Goal: Navigation & Orientation: Find specific page/section

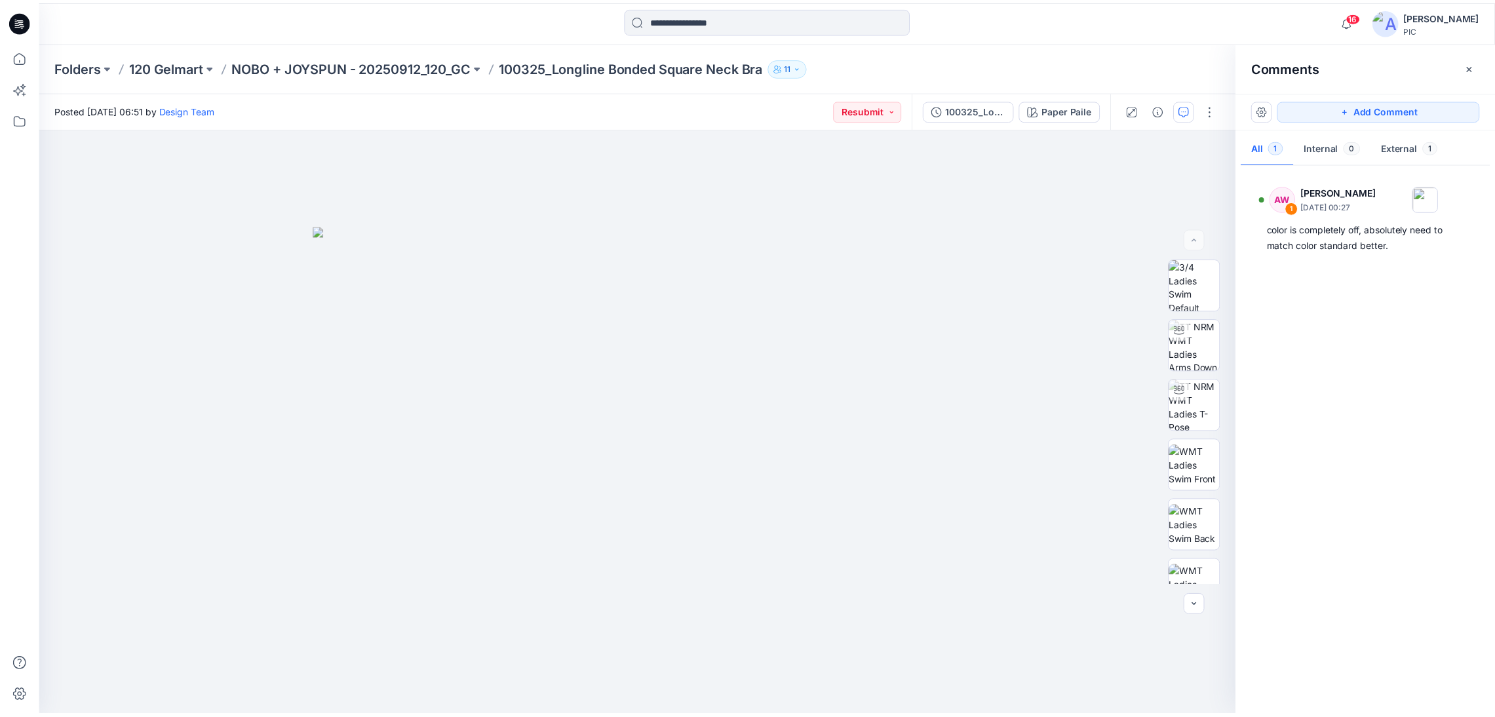
scroll to position [406, 0]
click at [374, 64] on p "NOBO + JOYSPUN - 20250912_120_GC" at bounding box center [354, 67] width 241 height 18
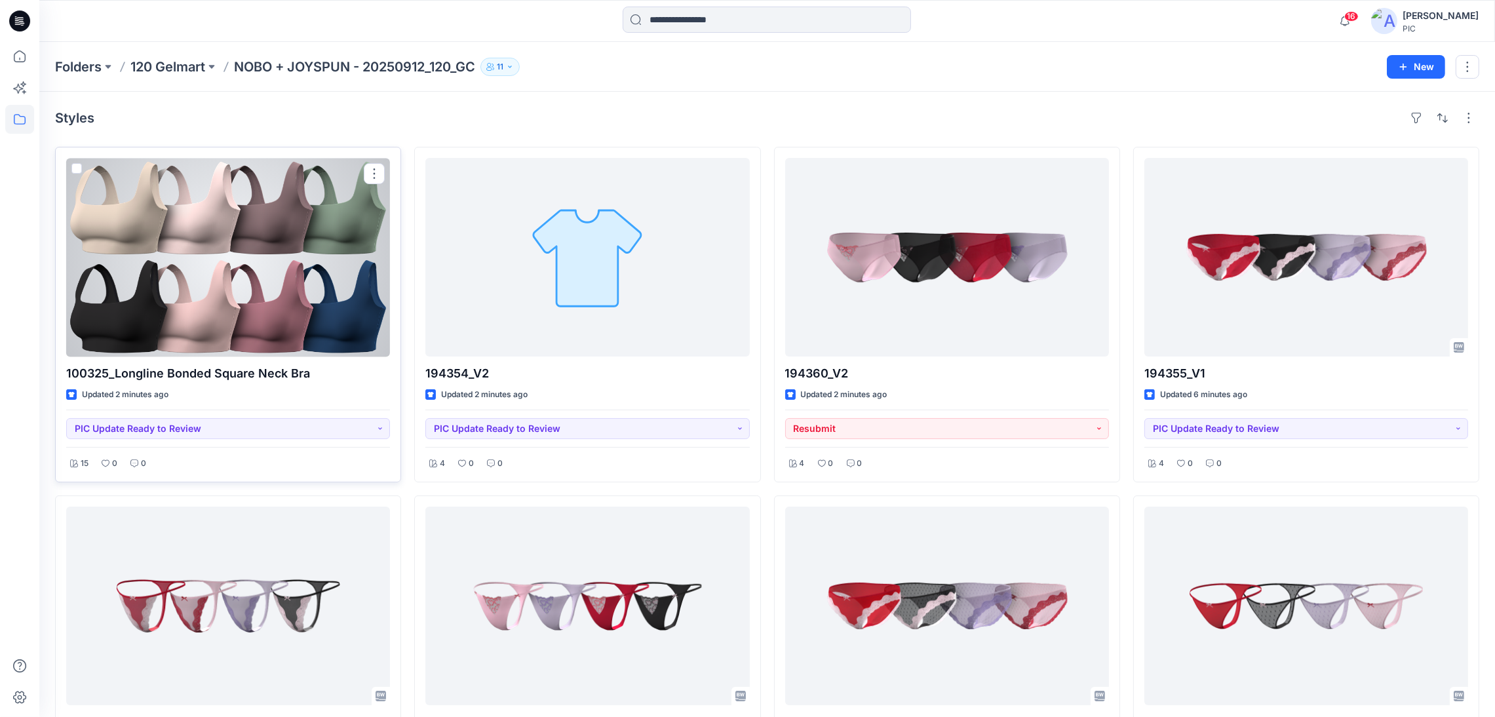
click at [239, 261] on div at bounding box center [228, 257] width 324 height 199
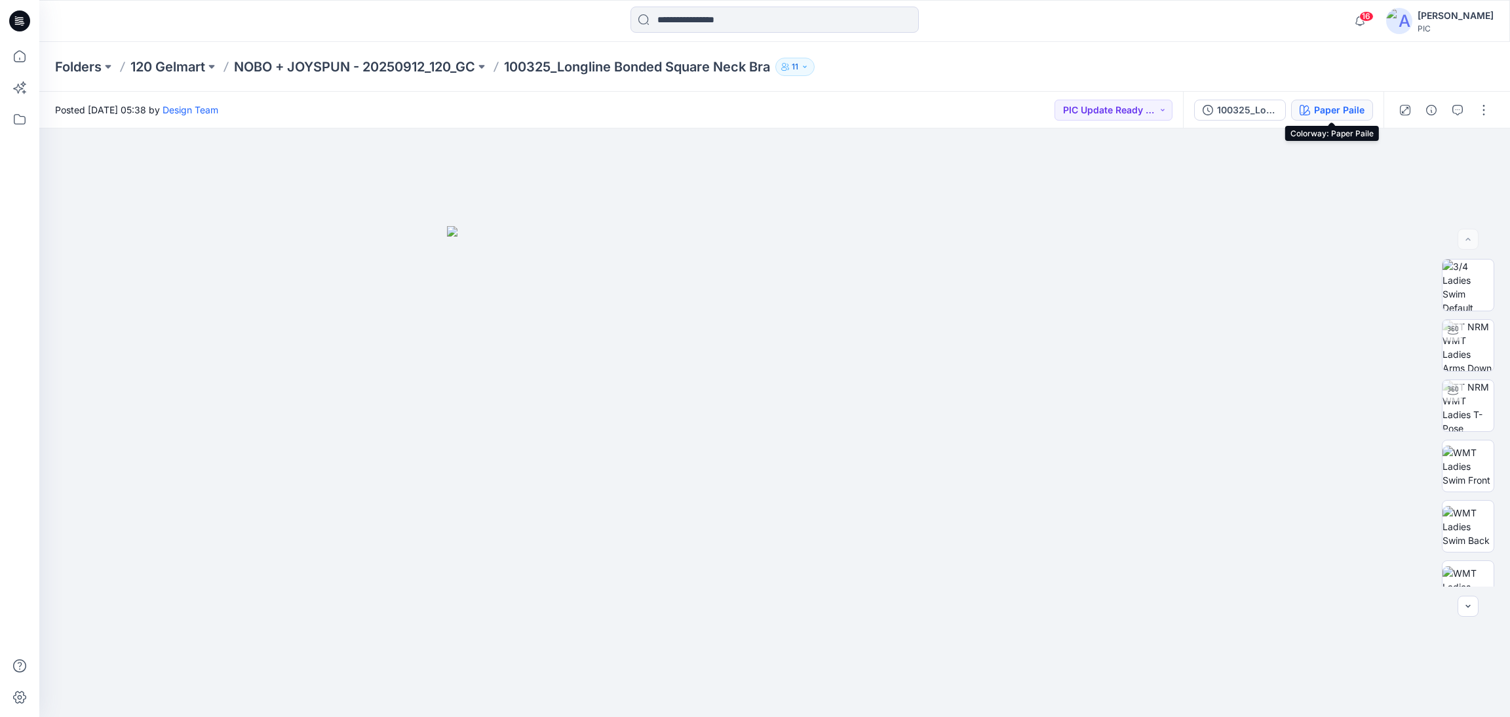
click at [1318, 108] on div "Paper Paile" at bounding box center [1339, 110] width 50 height 14
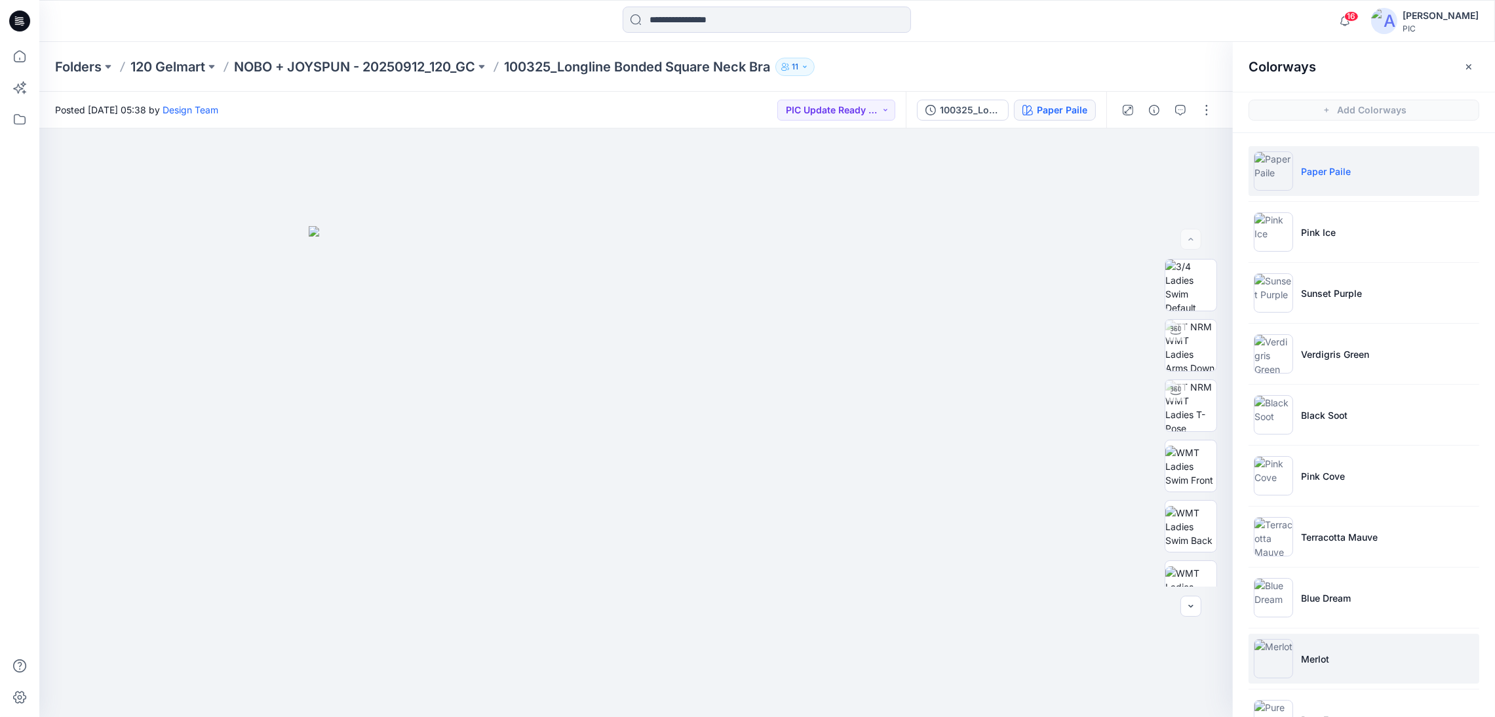
click at [1312, 653] on p "Merlot" at bounding box center [1315, 659] width 28 height 14
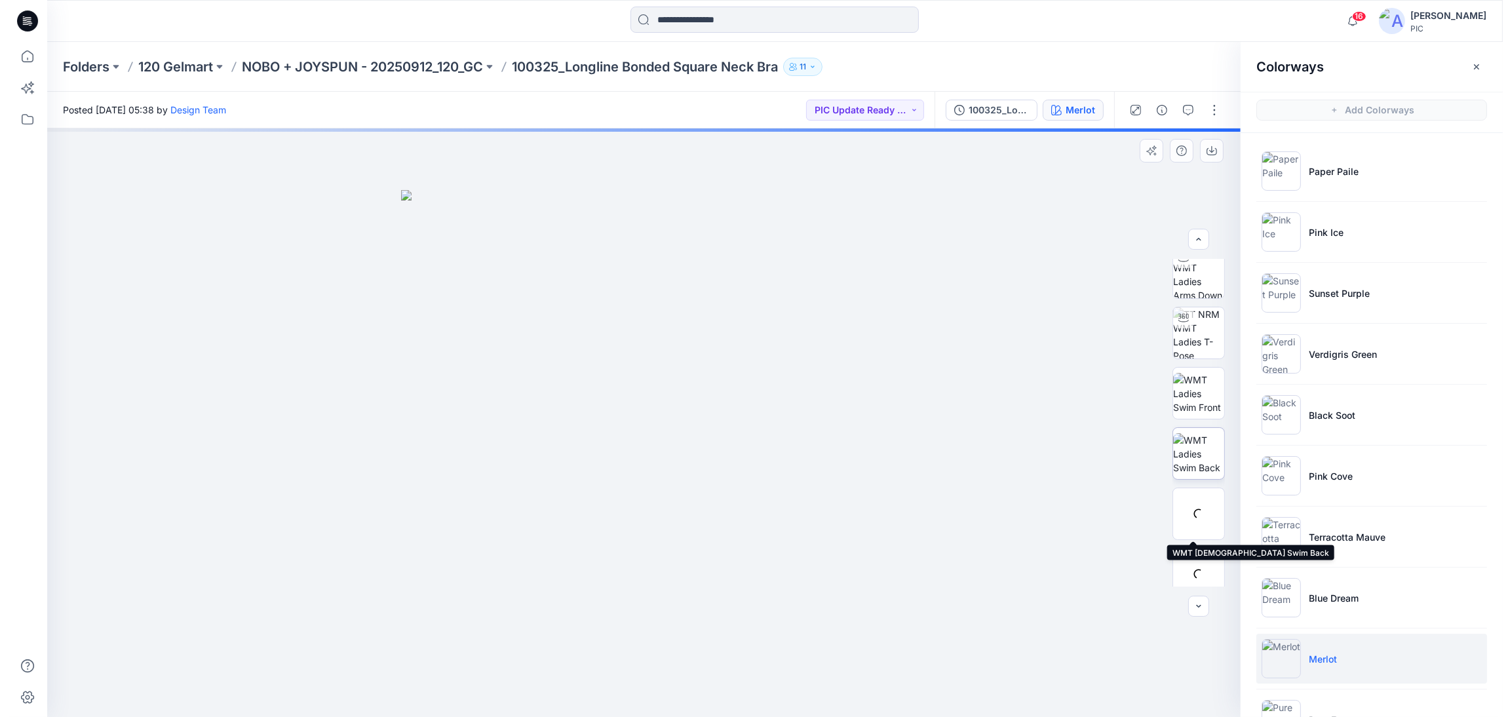
scroll to position [261, 0]
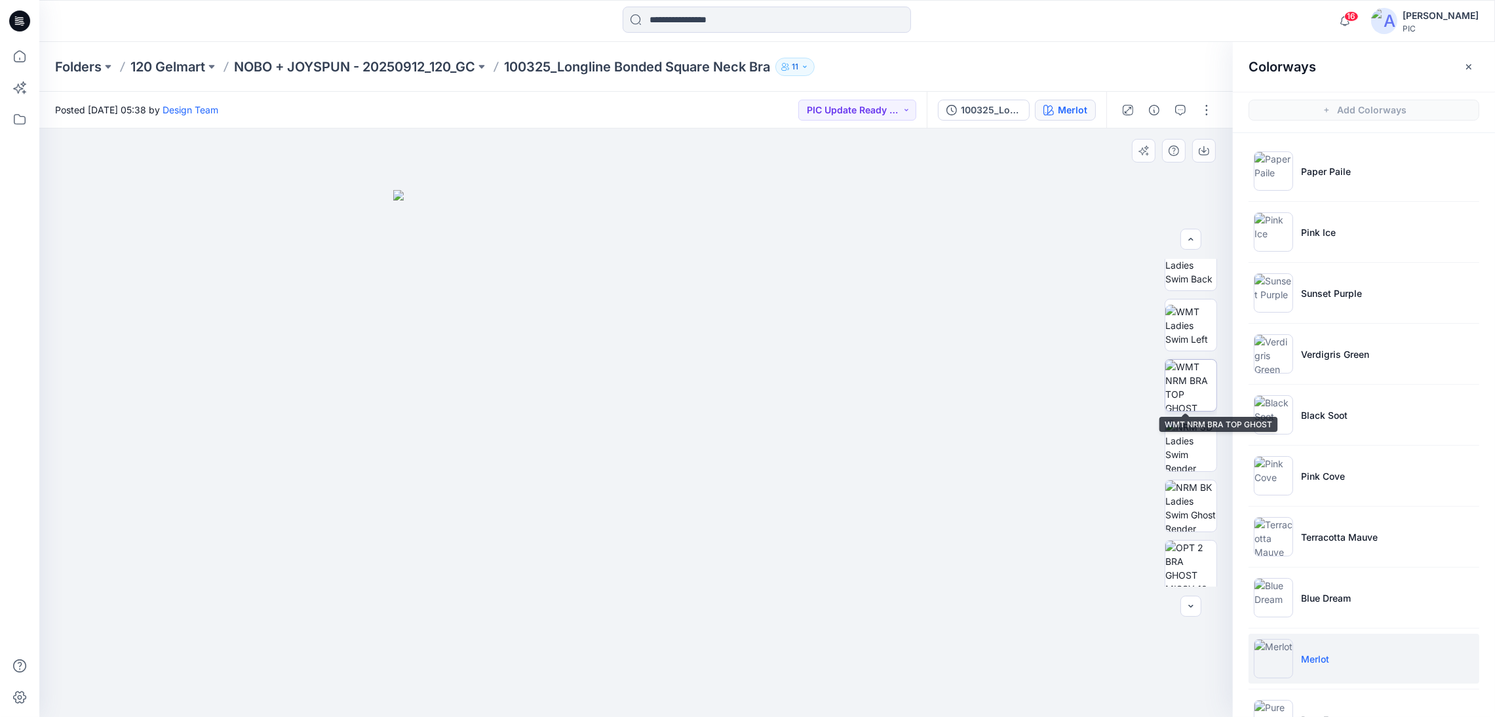
click at [1182, 394] on img at bounding box center [1190, 385] width 51 height 51
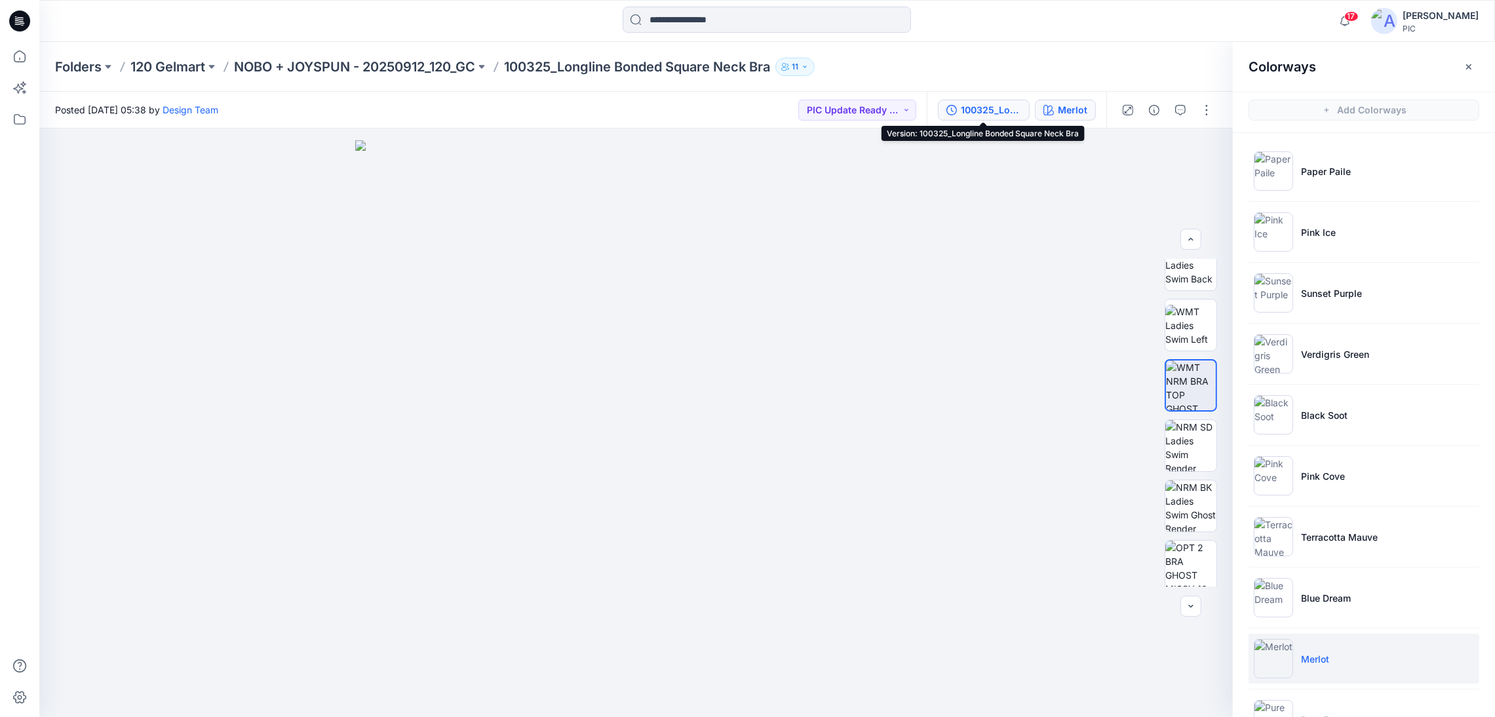
click at [982, 104] on div "100325_Longline Bonded Square Neck Bra" at bounding box center [991, 110] width 60 height 14
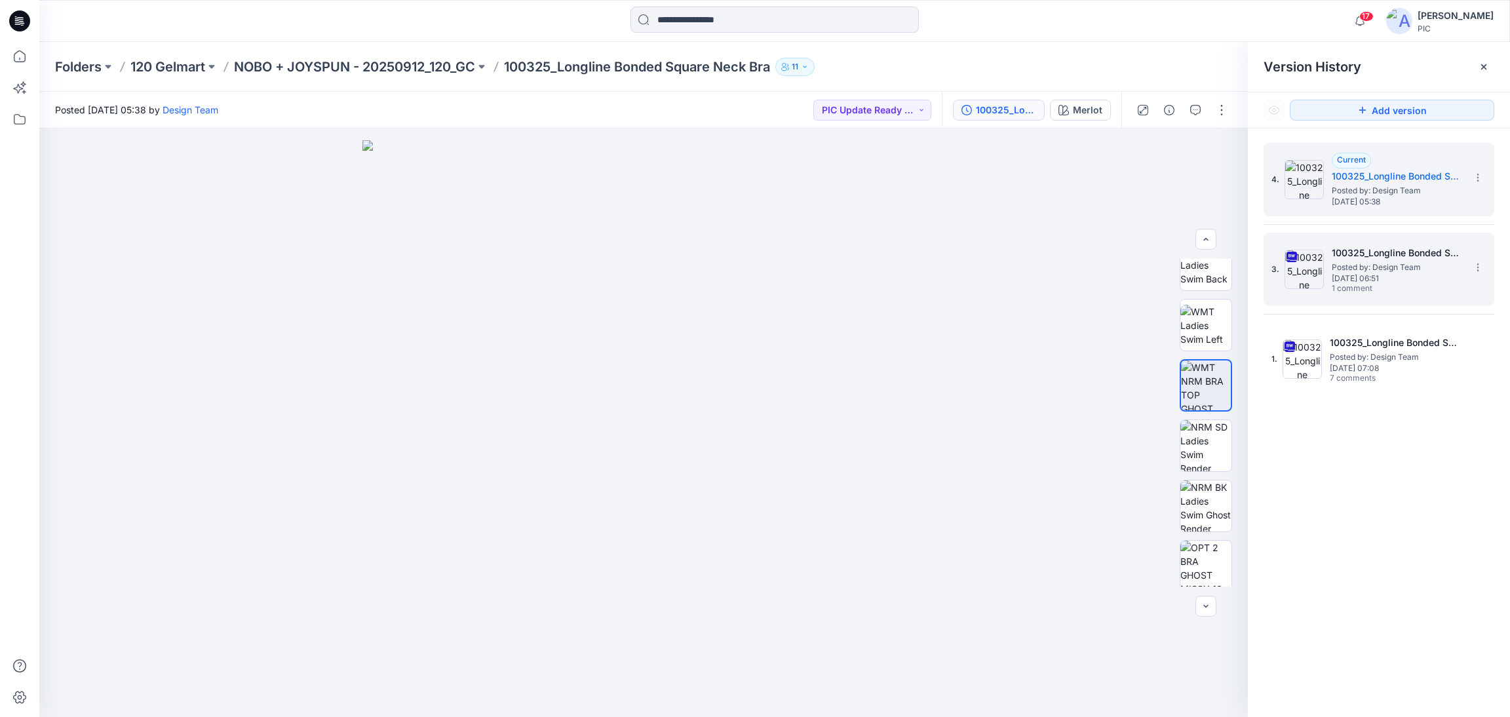
drag, startPoint x: 1363, startPoint y: 275, endPoint x: 1383, endPoint y: 294, distance: 27.3
click at [1364, 276] on span "[DATE] 06:51" at bounding box center [1397, 278] width 131 height 9
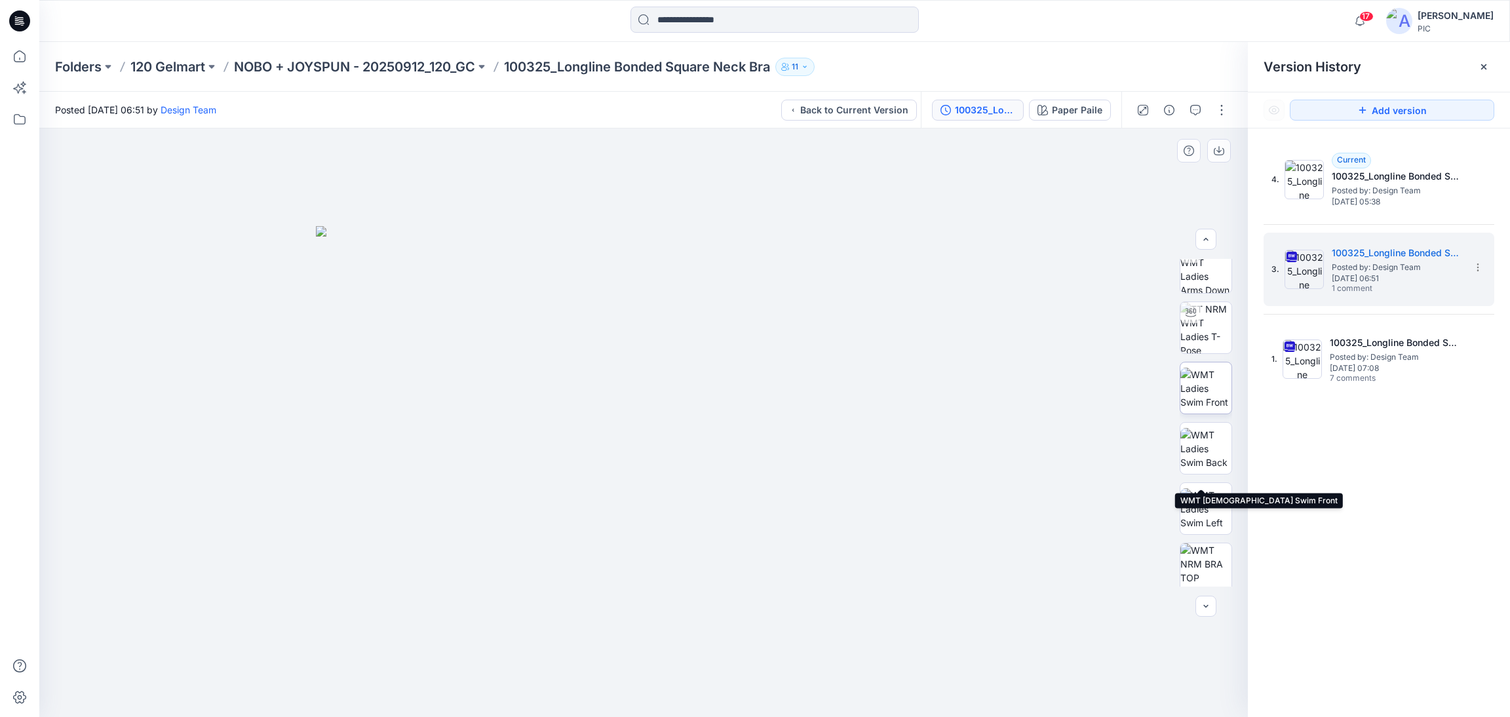
scroll to position [327, 0]
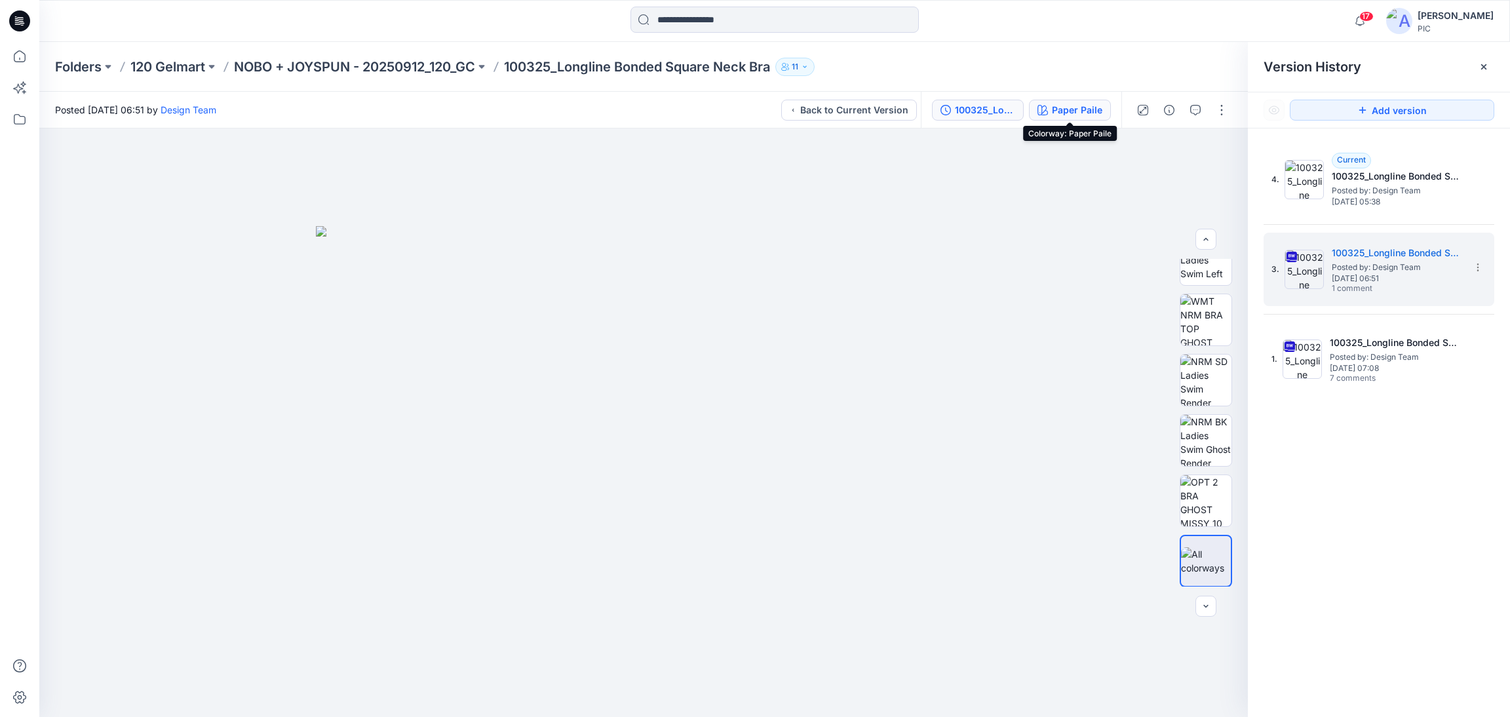
click at [1058, 104] on div "Paper Paile" at bounding box center [1077, 110] width 50 height 14
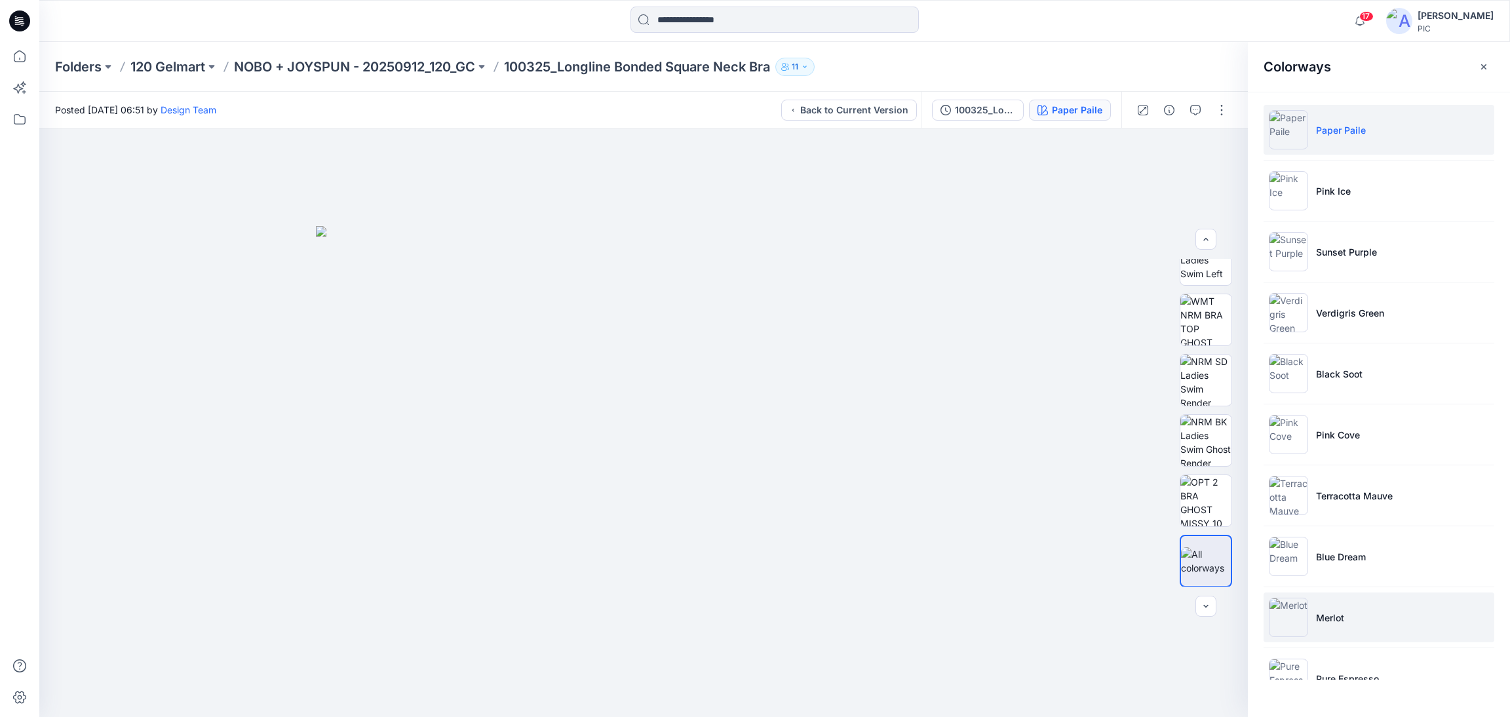
click at [1292, 617] on img at bounding box center [1288, 617] width 39 height 39
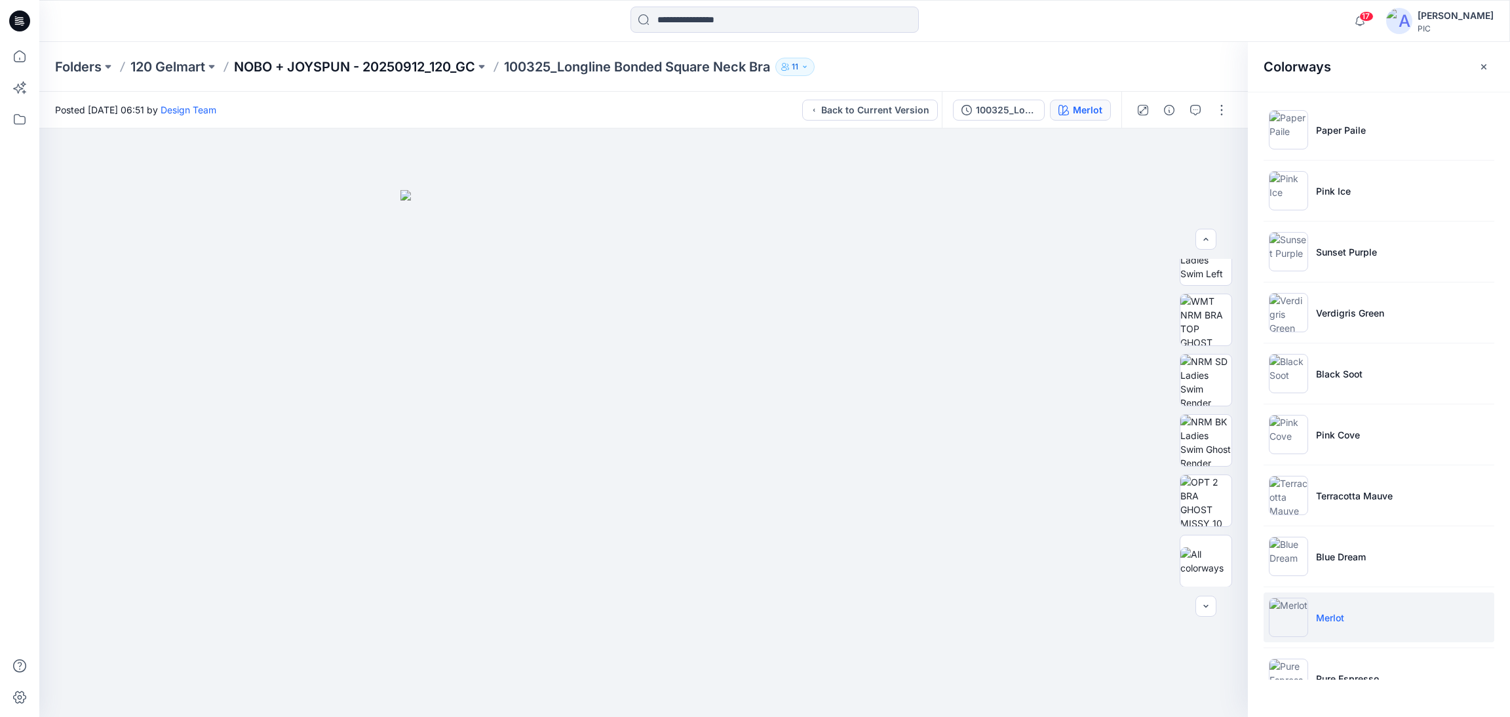
click at [392, 60] on p "NOBO + JOYSPUN - 20250912_120_GC" at bounding box center [354, 67] width 241 height 18
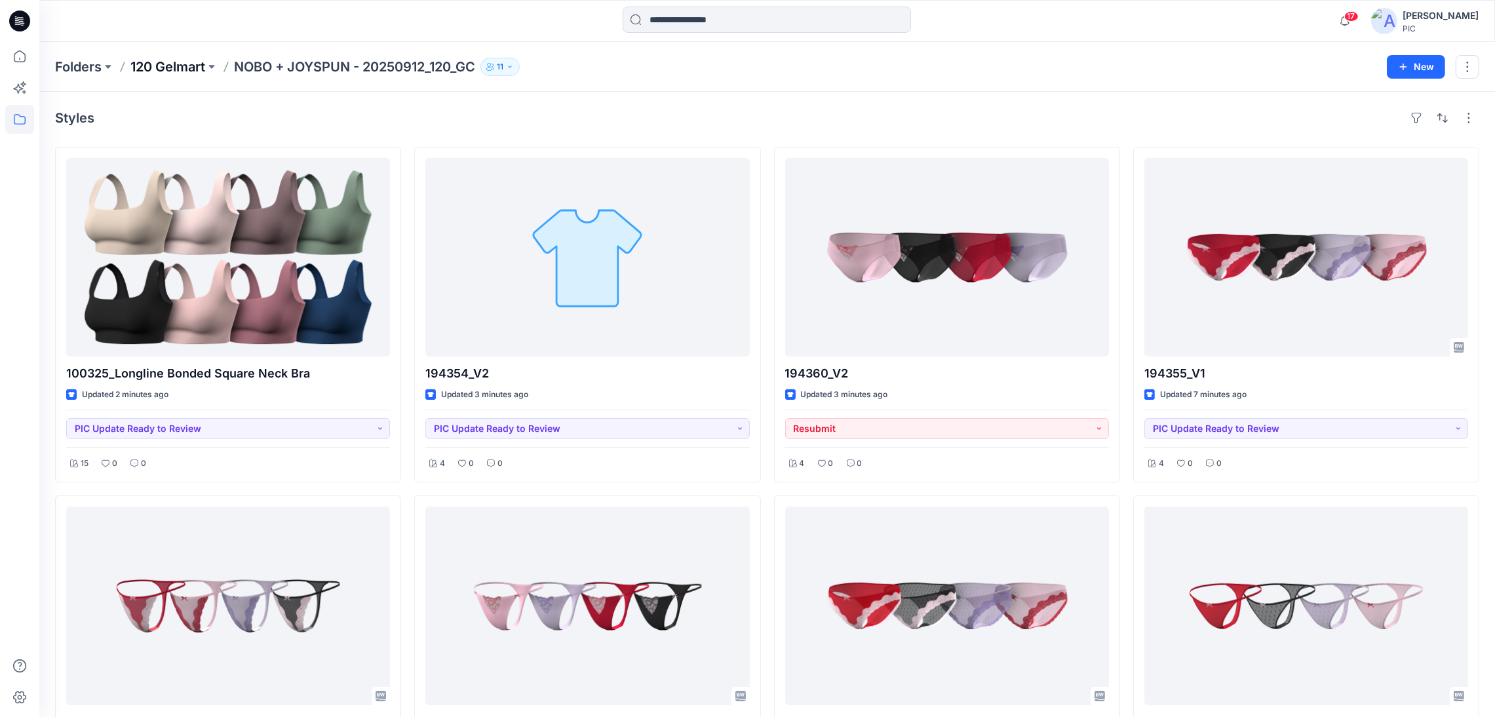
click at [152, 69] on p "120 Gelmart" at bounding box center [167, 67] width 75 height 18
